Goal: Register for event/course

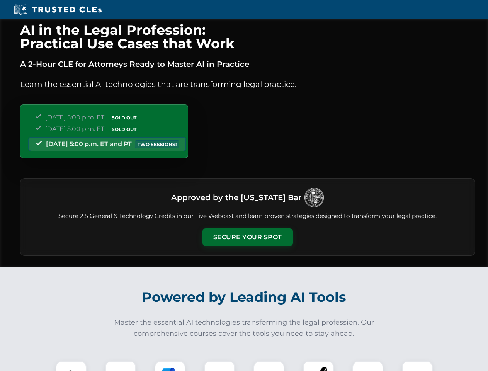
click at [247, 237] on button "Secure Your Spot" at bounding box center [248, 237] width 90 height 18
click at [71, 366] on img at bounding box center [71, 376] width 22 height 22
